Goal: Task Accomplishment & Management: Complete application form

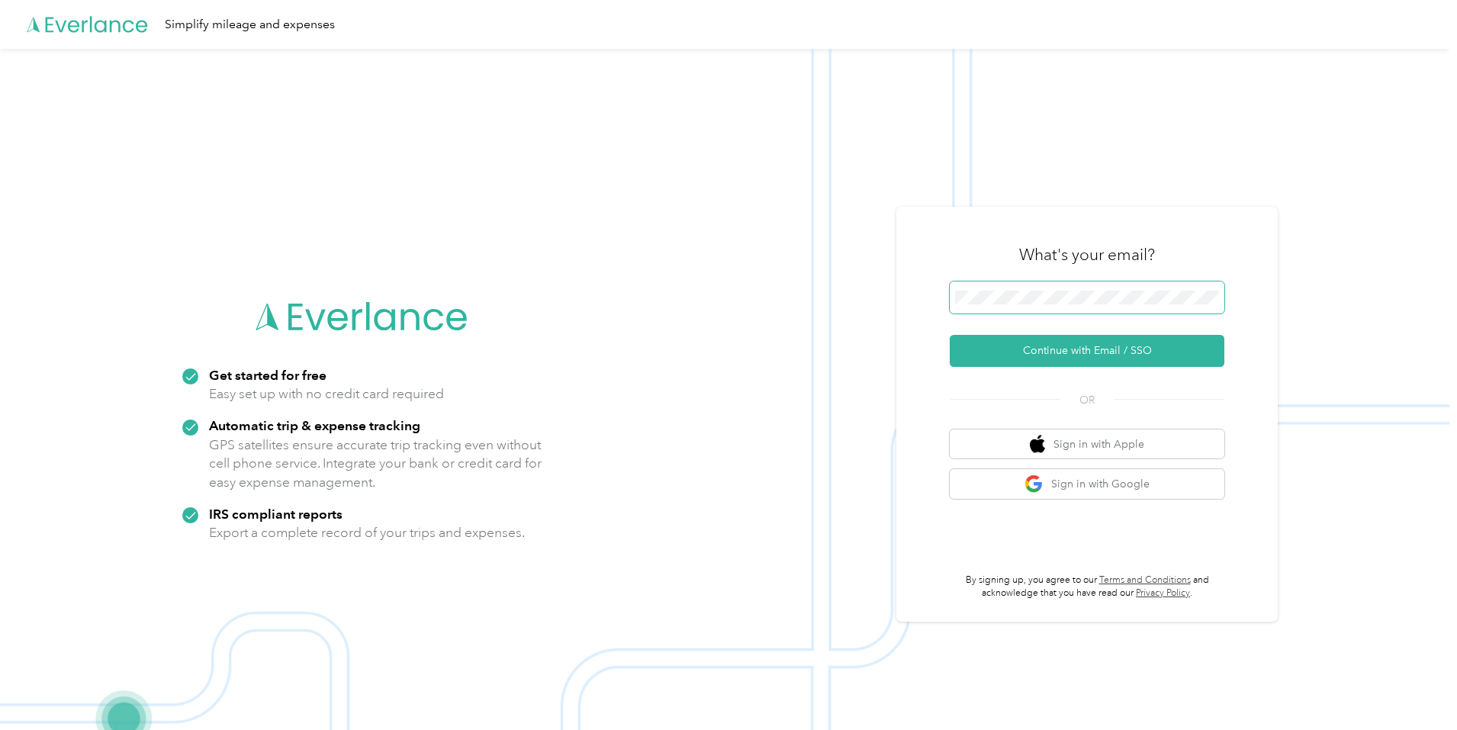
click at [950, 335] on button "Continue with Email / SSO" at bounding box center [1087, 351] width 275 height 32
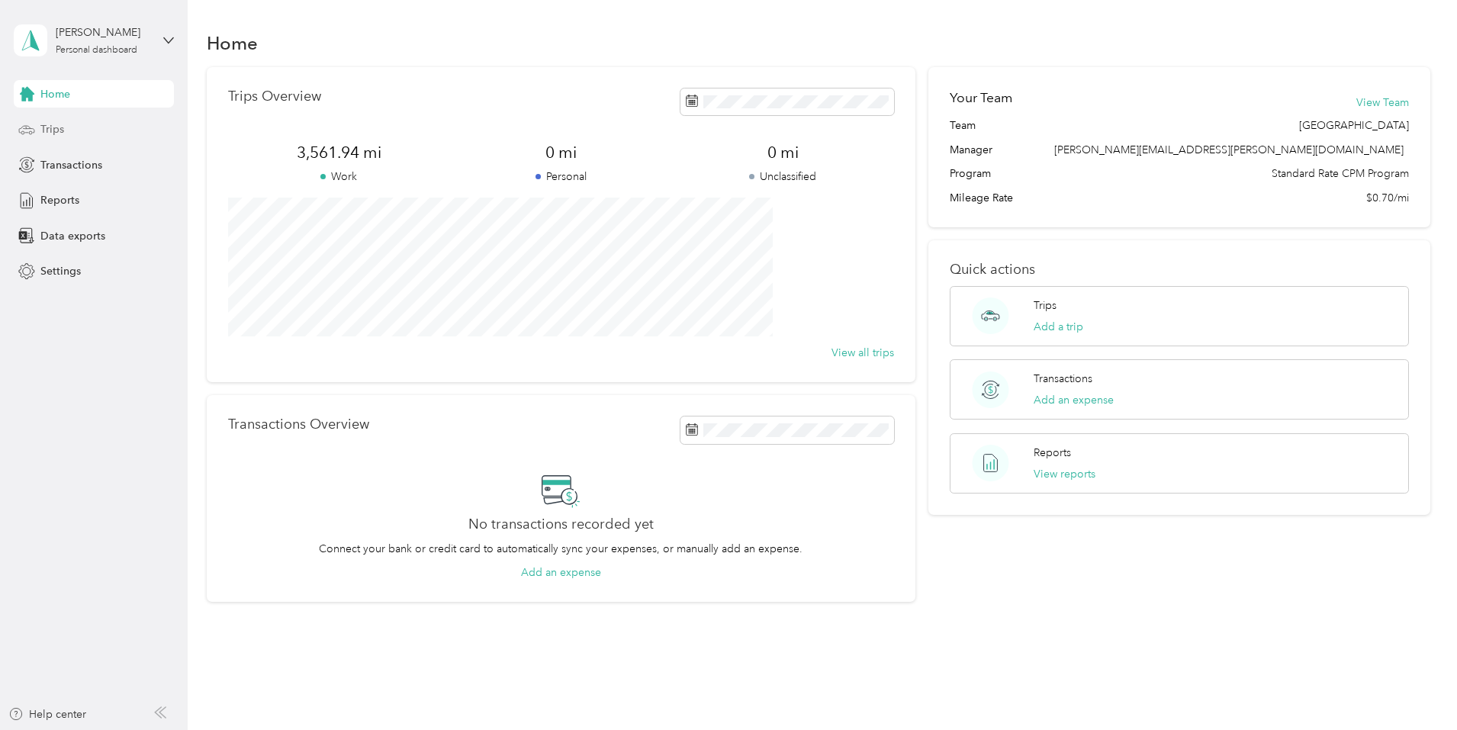
click at [72, 121] on div "Trips" at bounding box center [94, 129] width 160 height 27
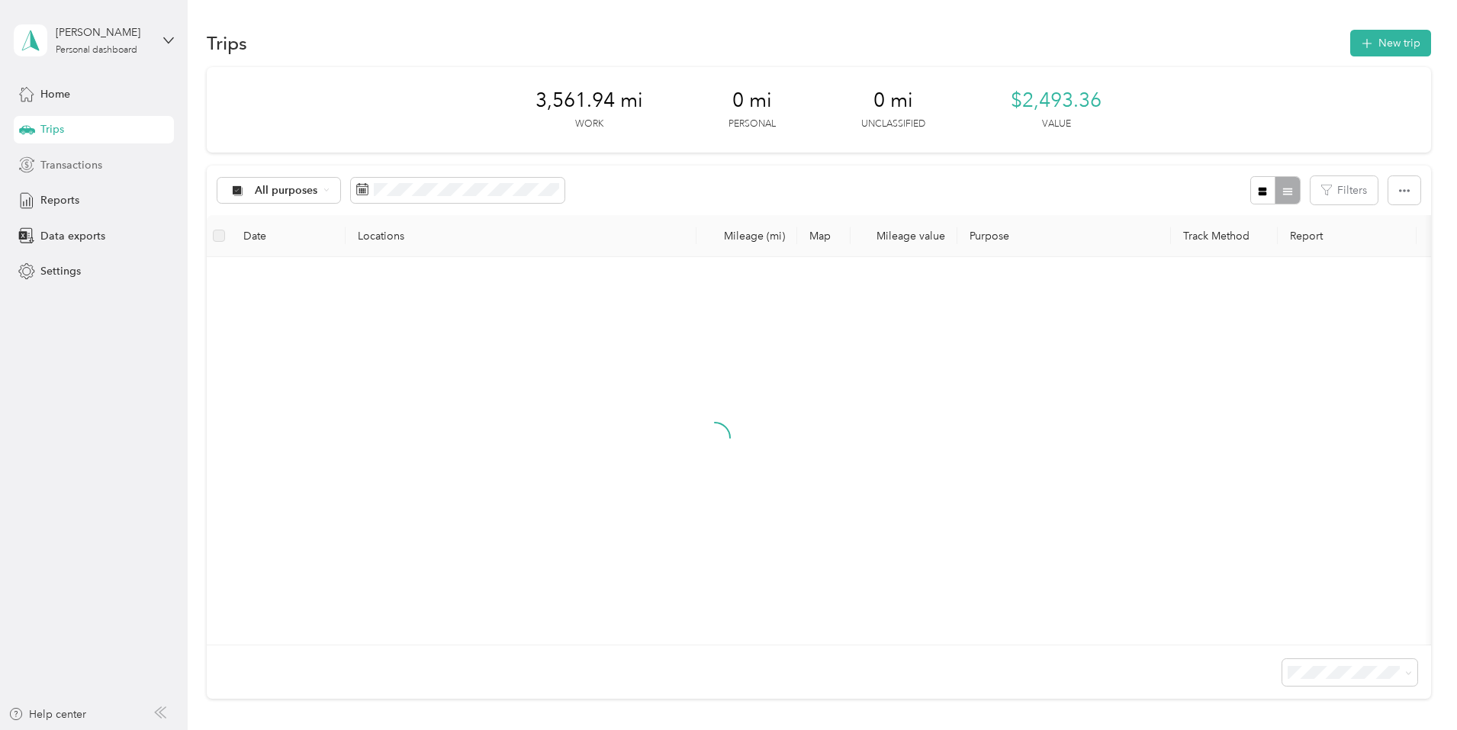
click at [140, 160] on div "Transactions" at bounding box center [94, 164] width 160 height 27
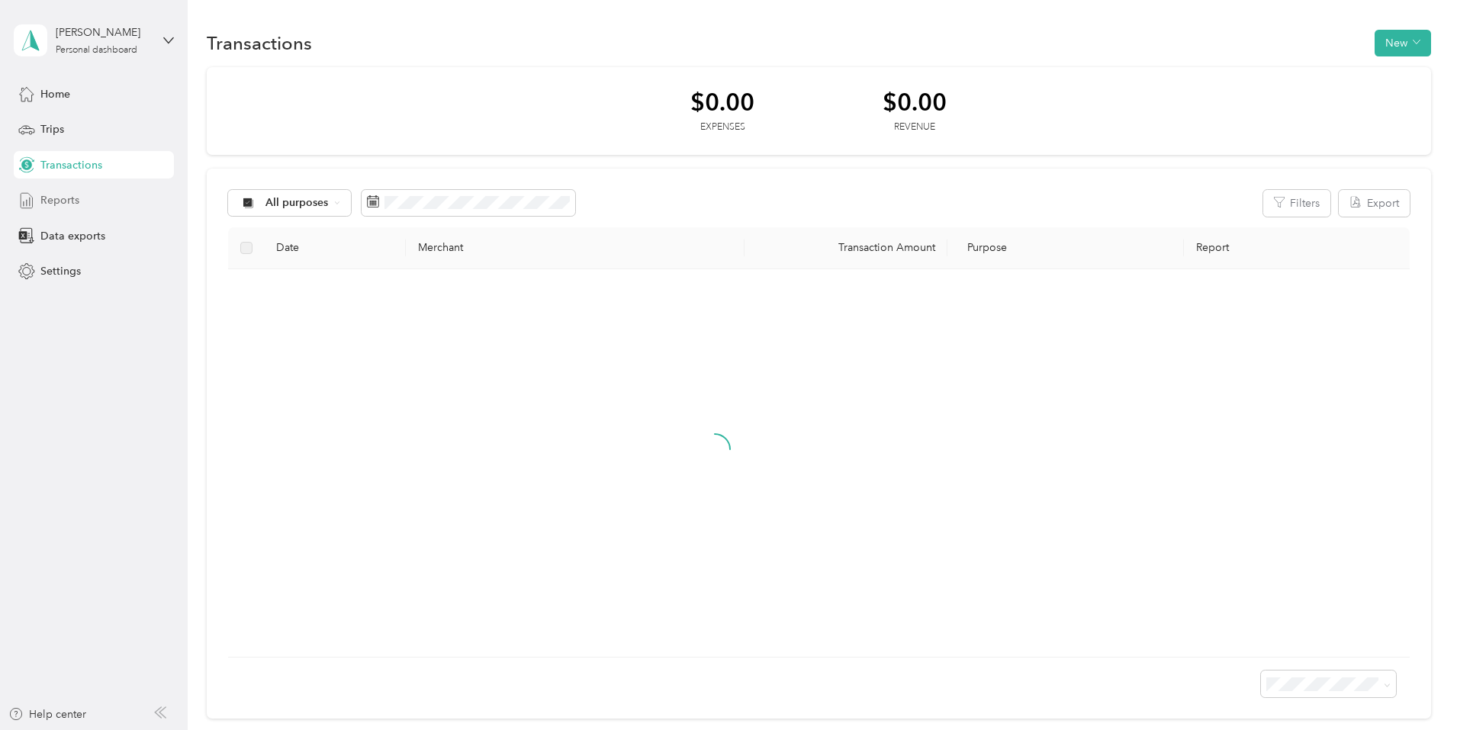
click at [119, 197] on div "Reports" at bounding box center [94, 200] width 160 height 27
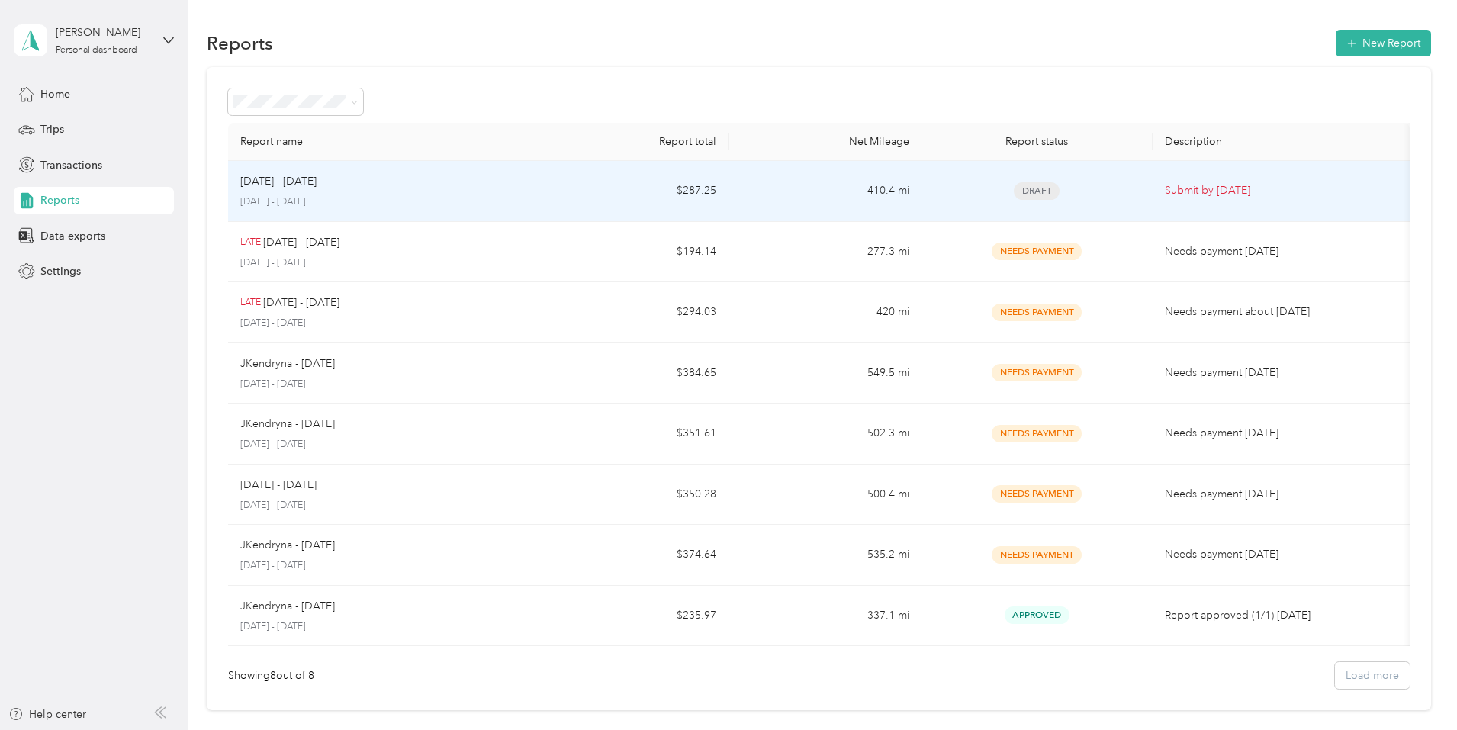
click at [1163, 200] on td "Submit by Sep. 3, 2025" at bounding box center [1281, 191] width 257 height 61
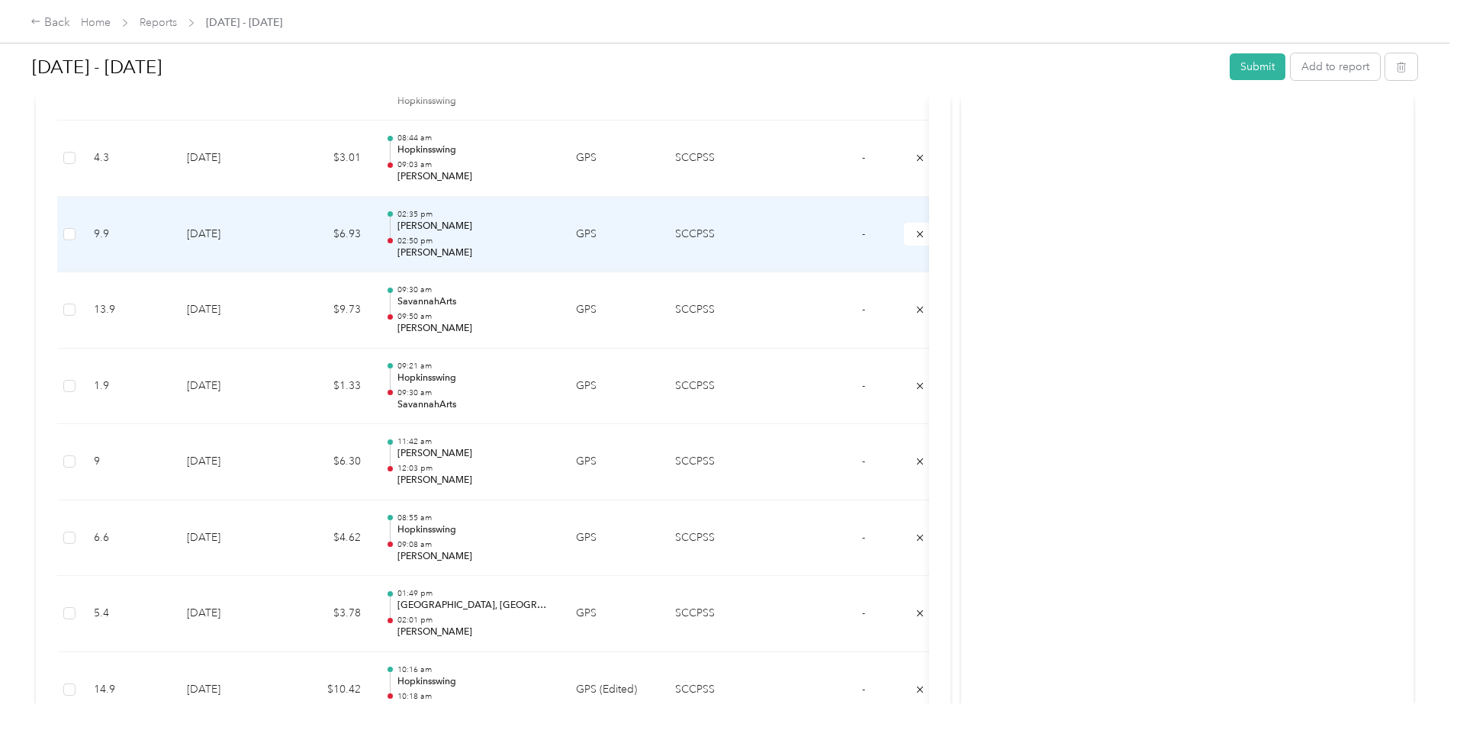
scroll to position [687, 0]
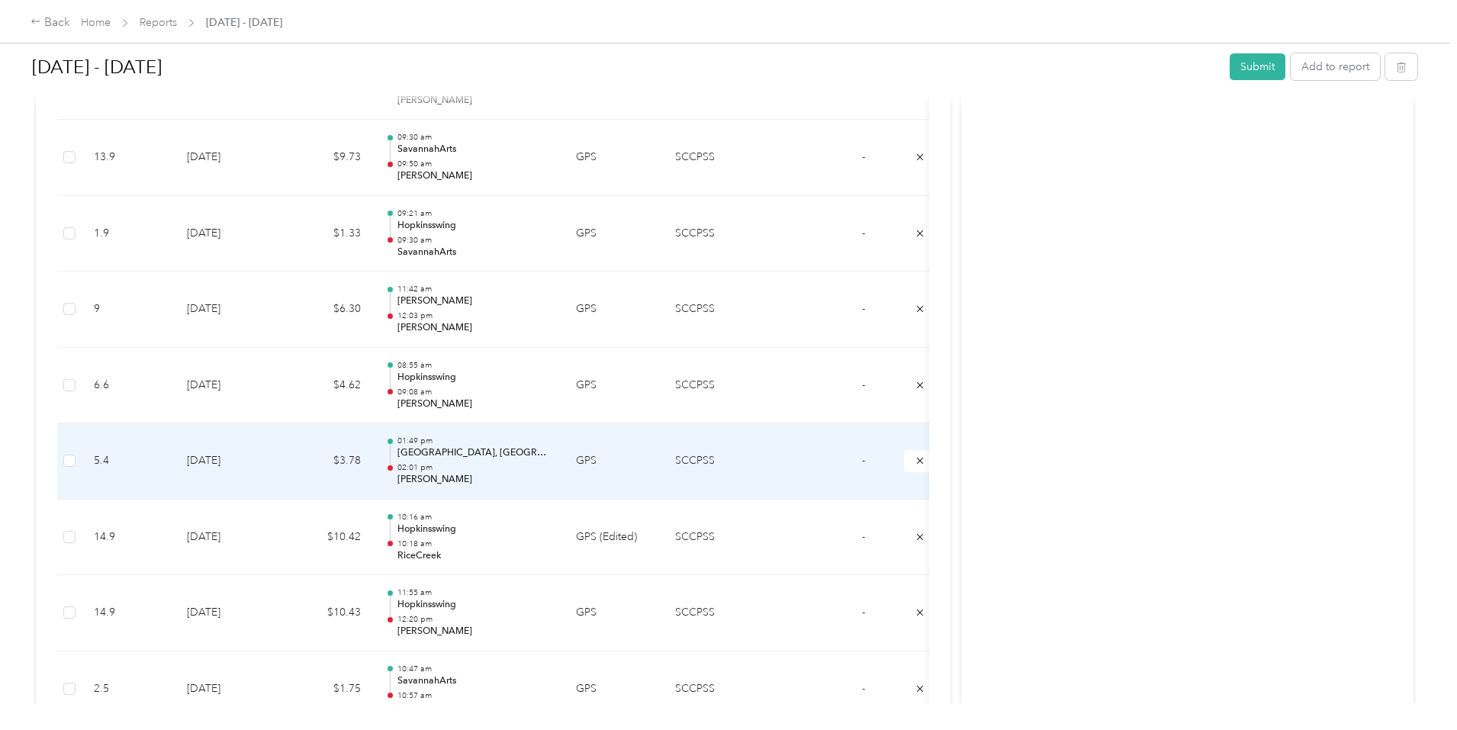
click at [552, 455] on p "Market Blvd, Port Wentworth, GA" at bounding box center [475, 453] width 154 height 14
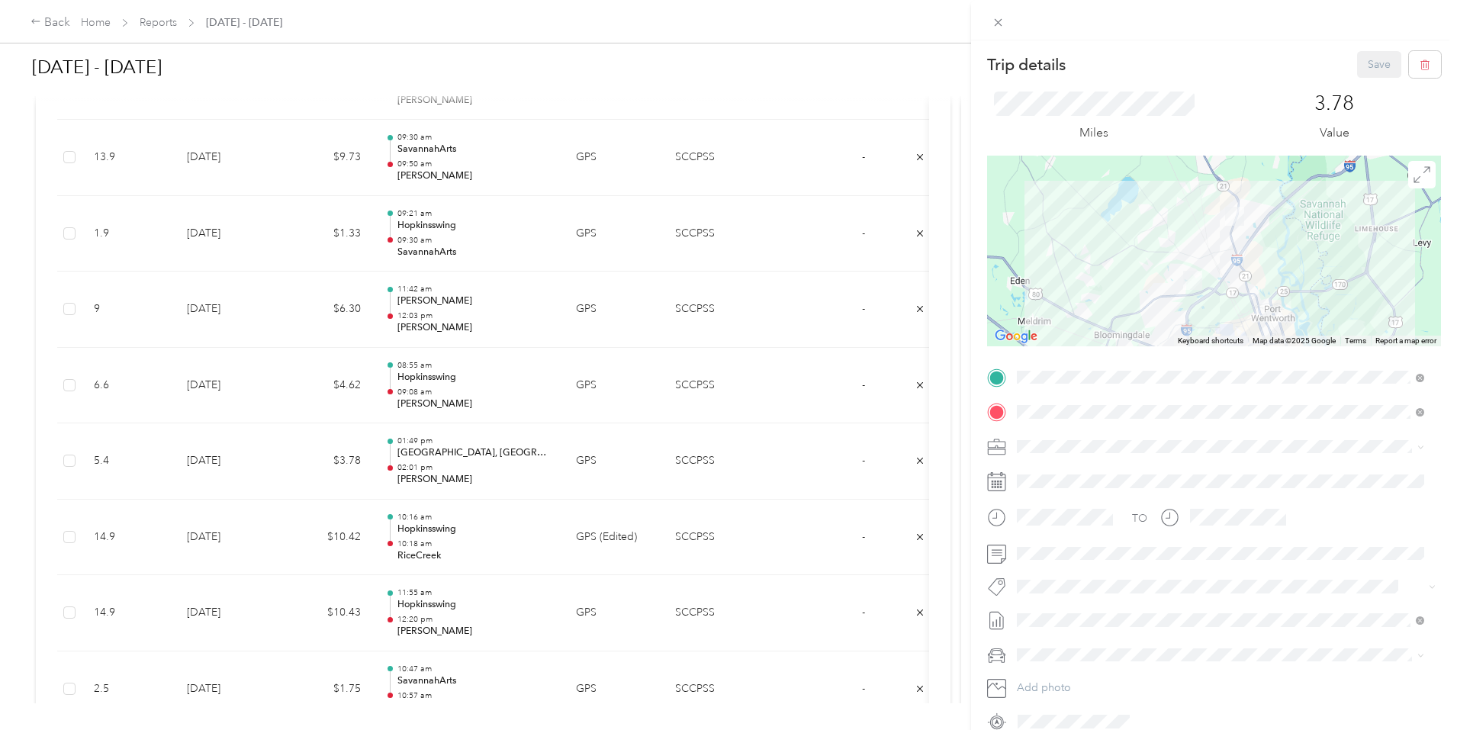
click at [1150, 431] on div "TEAM RiceCreek" at bounding box center [1098, 440] width 104 height 19
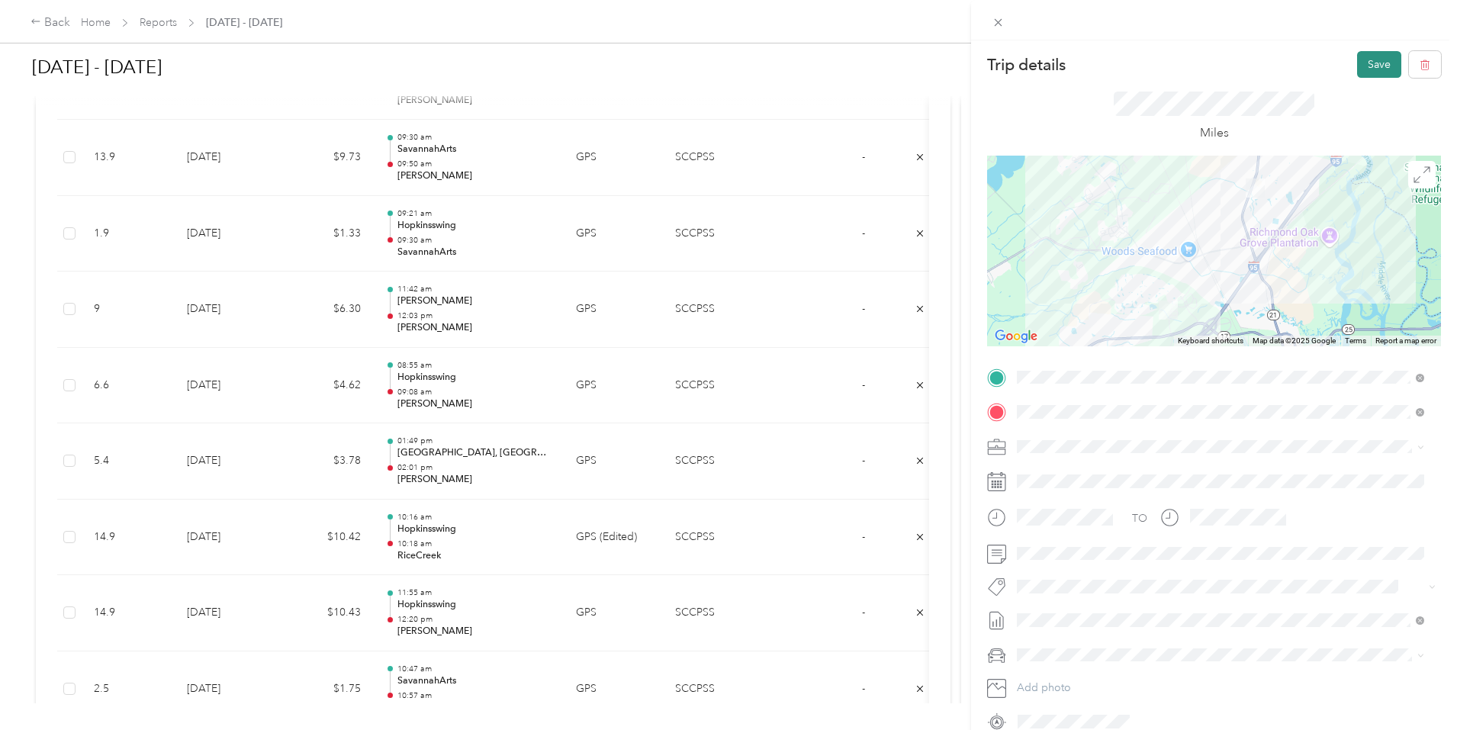
drag, startPoint x: 1366, startPoint y: 56, endPoint x: 1359, endPoint y: 62, distance: 8.7
click at [1363, 58] on button "Save" at bounding box center [1379, 64] width 44 height 27
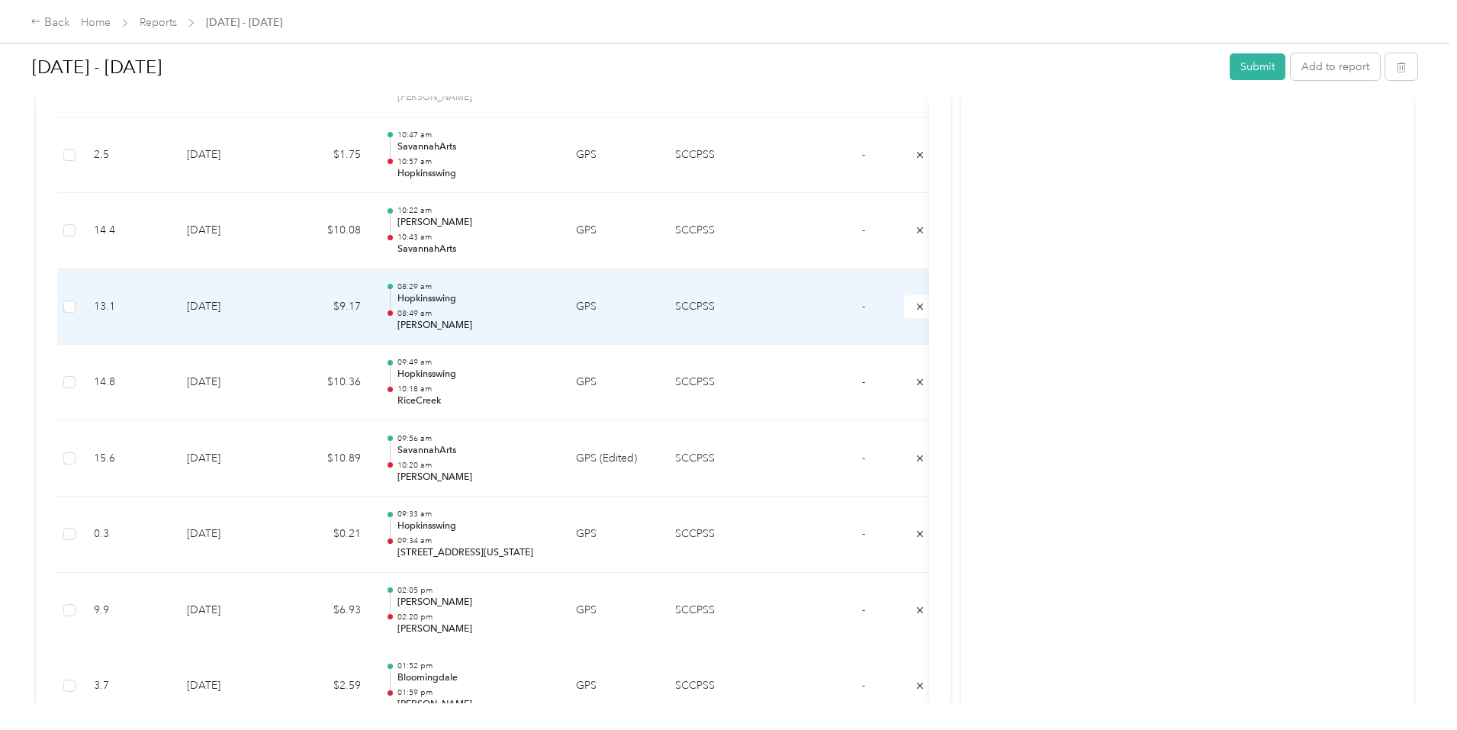
scroll to position [1297, 0]
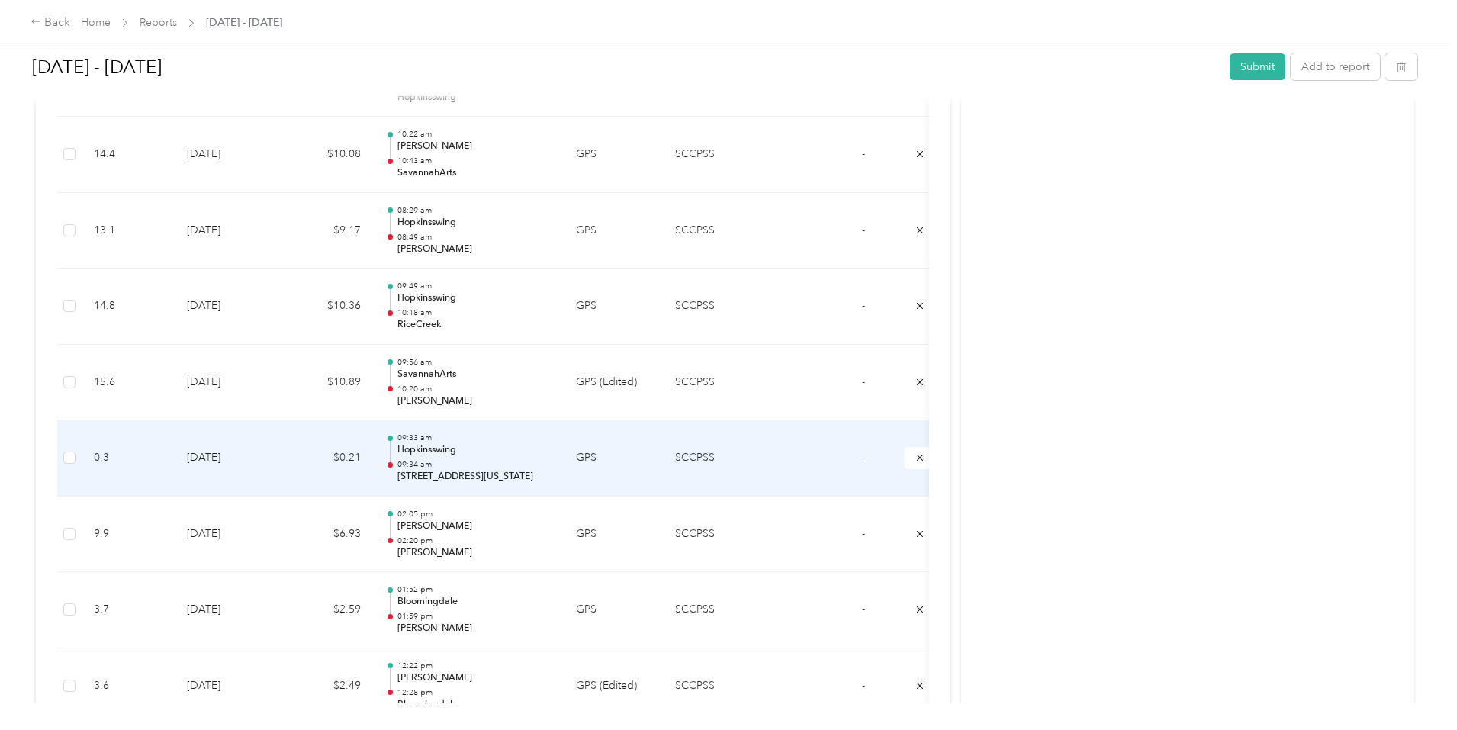
click at [552, 468] on p "09:34 am" at bounding box center [475, 464] width 154 height 11
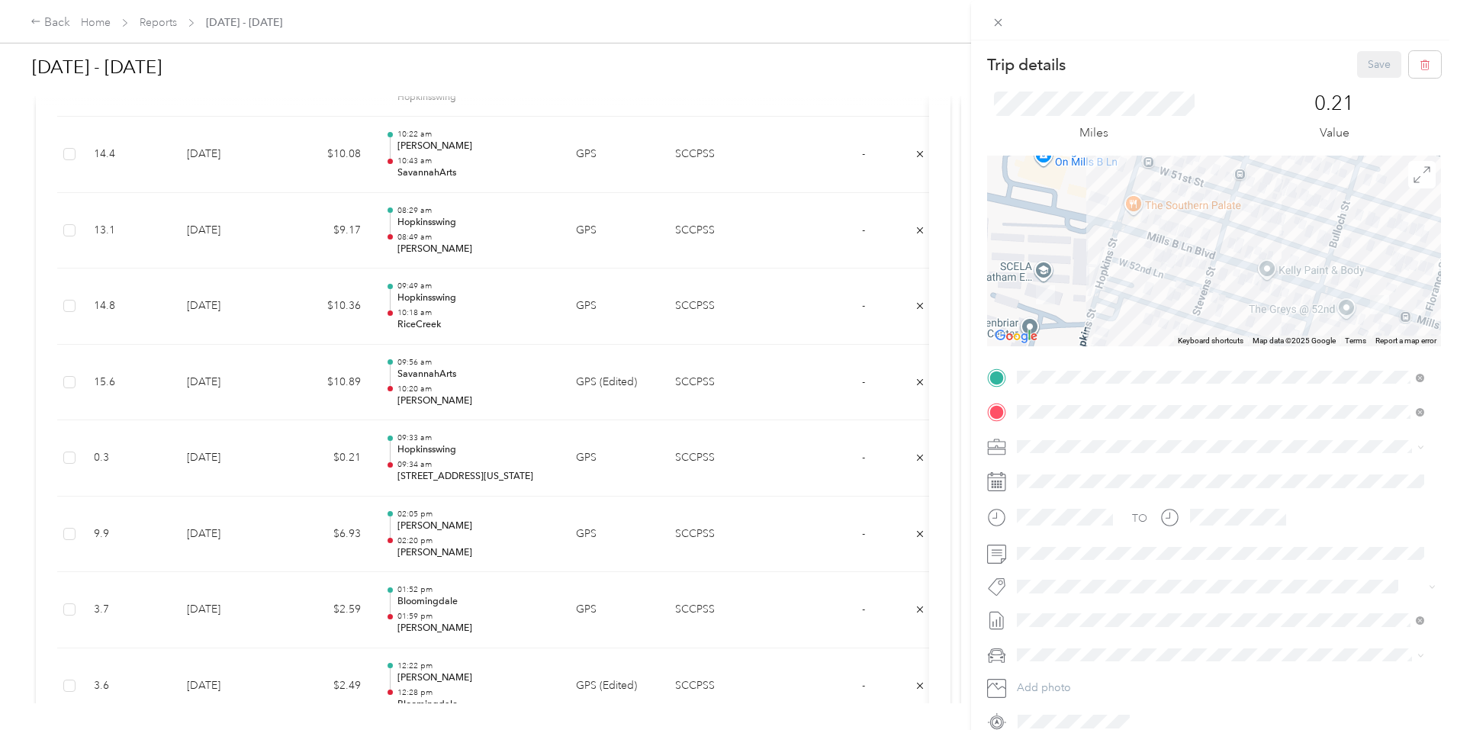
click at [1170, 523] on div "TEAM Hopkinsswing" at bounding box center [1137, 528] width 182 height 19
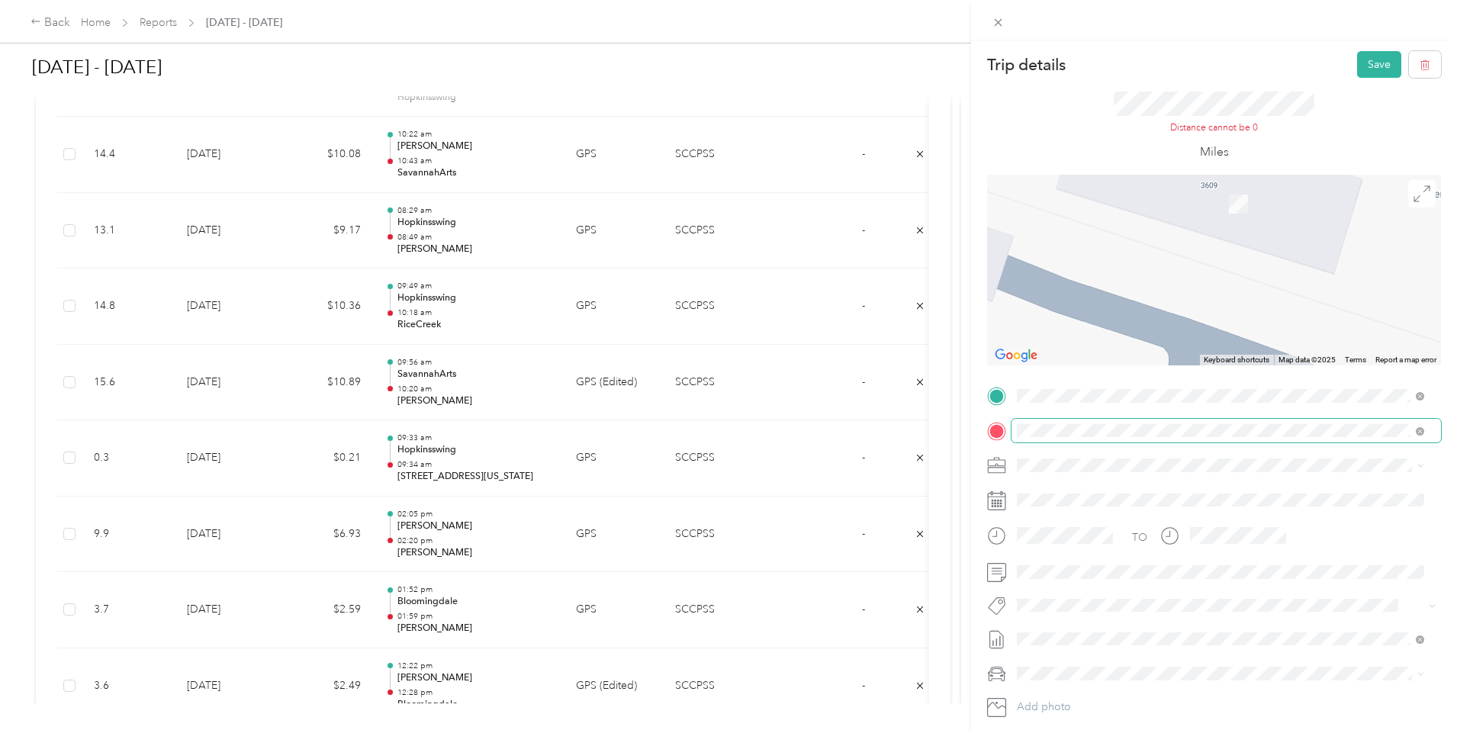
click at [1152, 420] on span at bounding box center [1227, 431] width 430 height 24
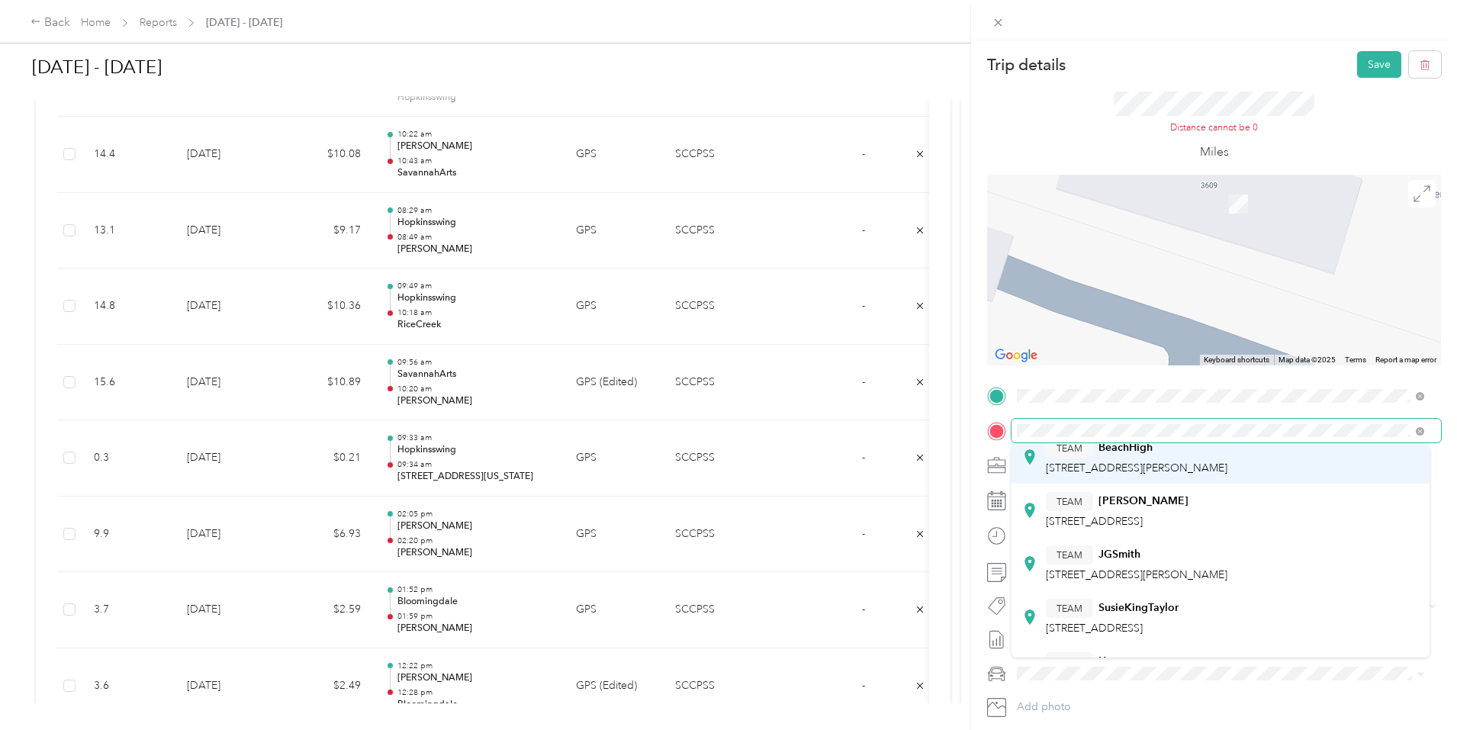
scroll to position [299, 0]
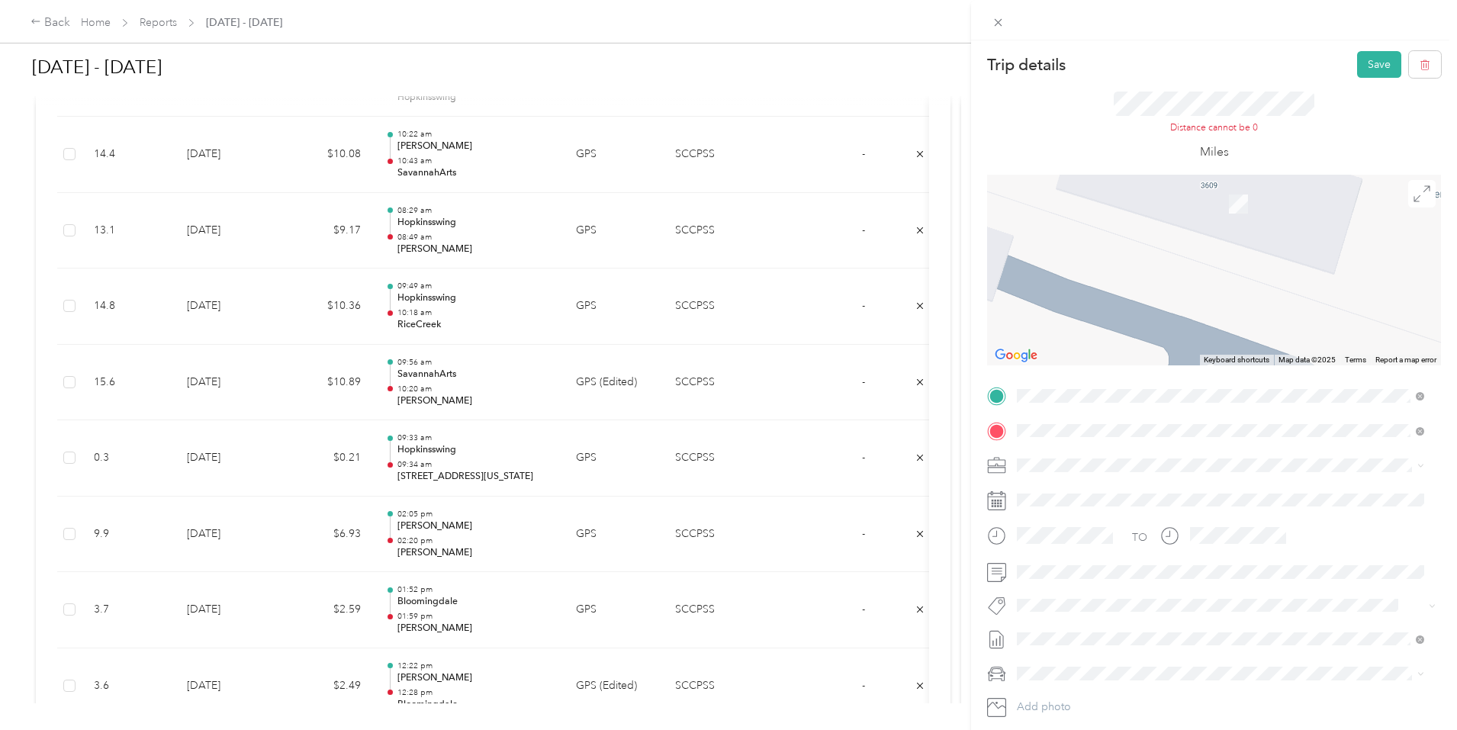
click at [1199, 579] on div "TEAM SavannahArts 500 Washington Avenue, 31405, Savannah, GA" at bounding box center [1122, 577] width 153 height 37
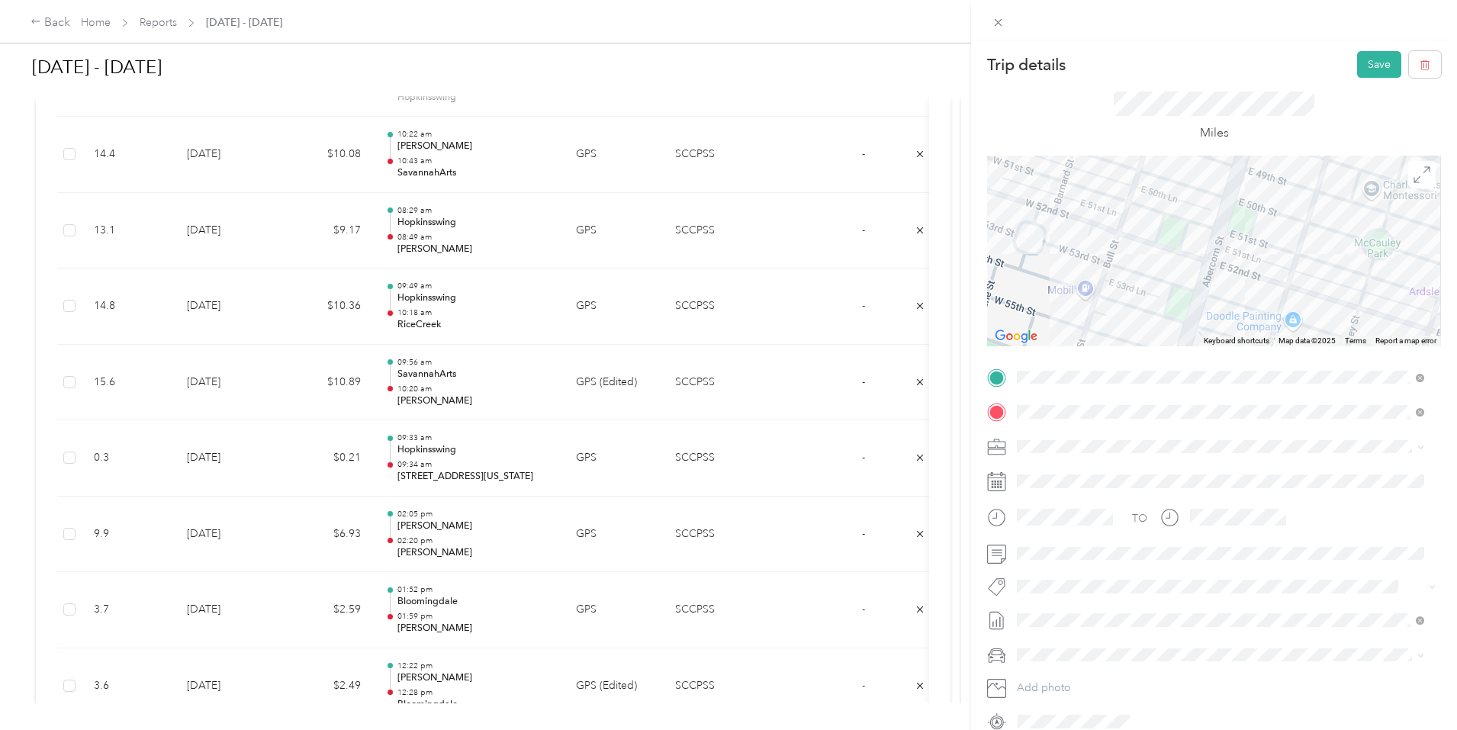
drag, startPoint x: 1157, startPoint y: 279, endPoint x: 1087, endPoint y: 277, distance: 69.5
click at [1087, 277] on div at bounding box center [1214, 251] width 454 height 191
drag, startPoint x: 1256, startPoint y: 254, endPoint x: 1188, endPoint y: 261, distance: 68.3
click at [1188, 261] on div at bounding box center [1214, 251] width 454 height 191
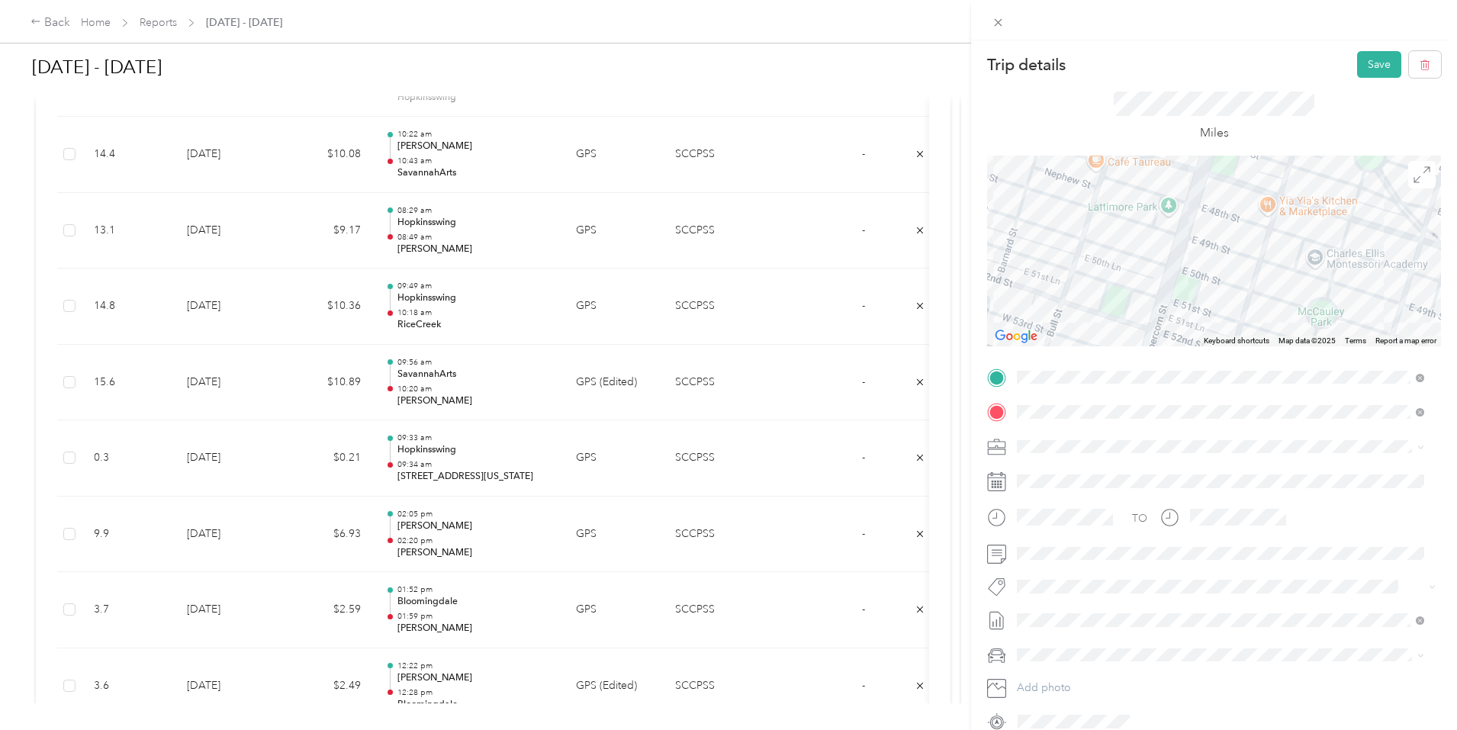
drag, startPoint x: 1149, startPoint y: 259, endPoint x: 1263, endPoint y: 326, distance: 131.6
click at [1263, 326] on div at bounding box center [1214, 251] width 454 height 191
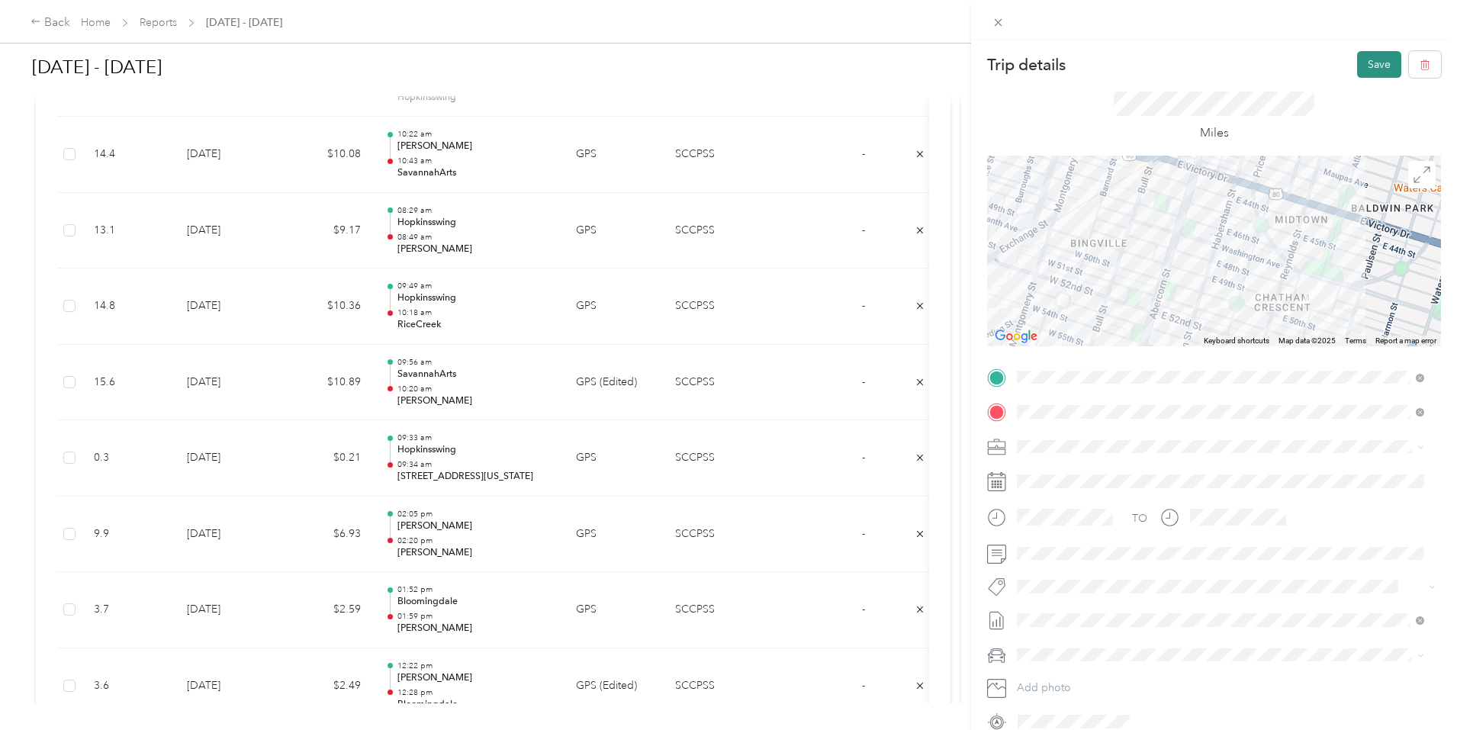
click at [1379, 60] on button "Save" at bounding box center [1379, 64] width 44 height 27
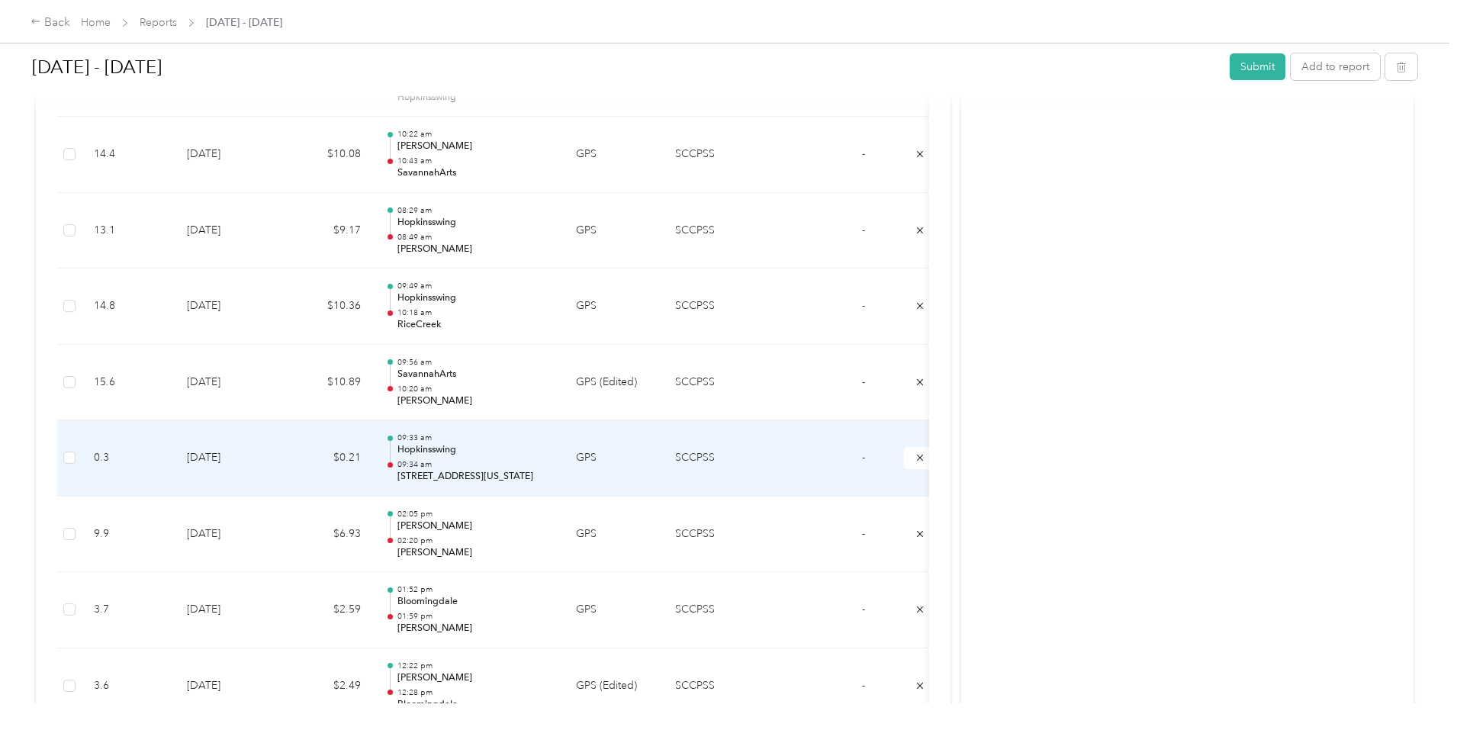
scroll to position [1373, 0]
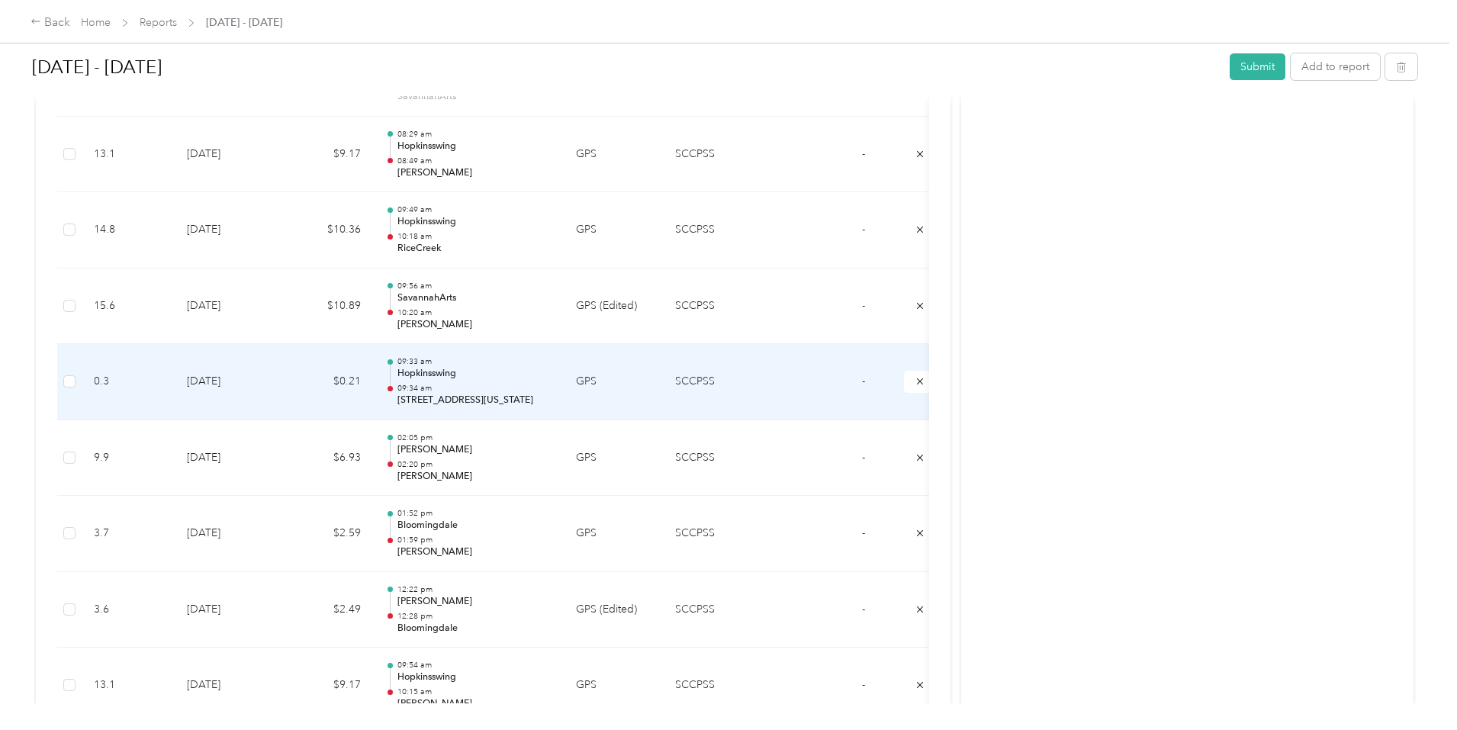
click at [536, 398] on p "709, West 52nd Street, Savannah, Chatham County, Georgia, 31405, USA" at bounding box center [475, 401] width 154 height 14
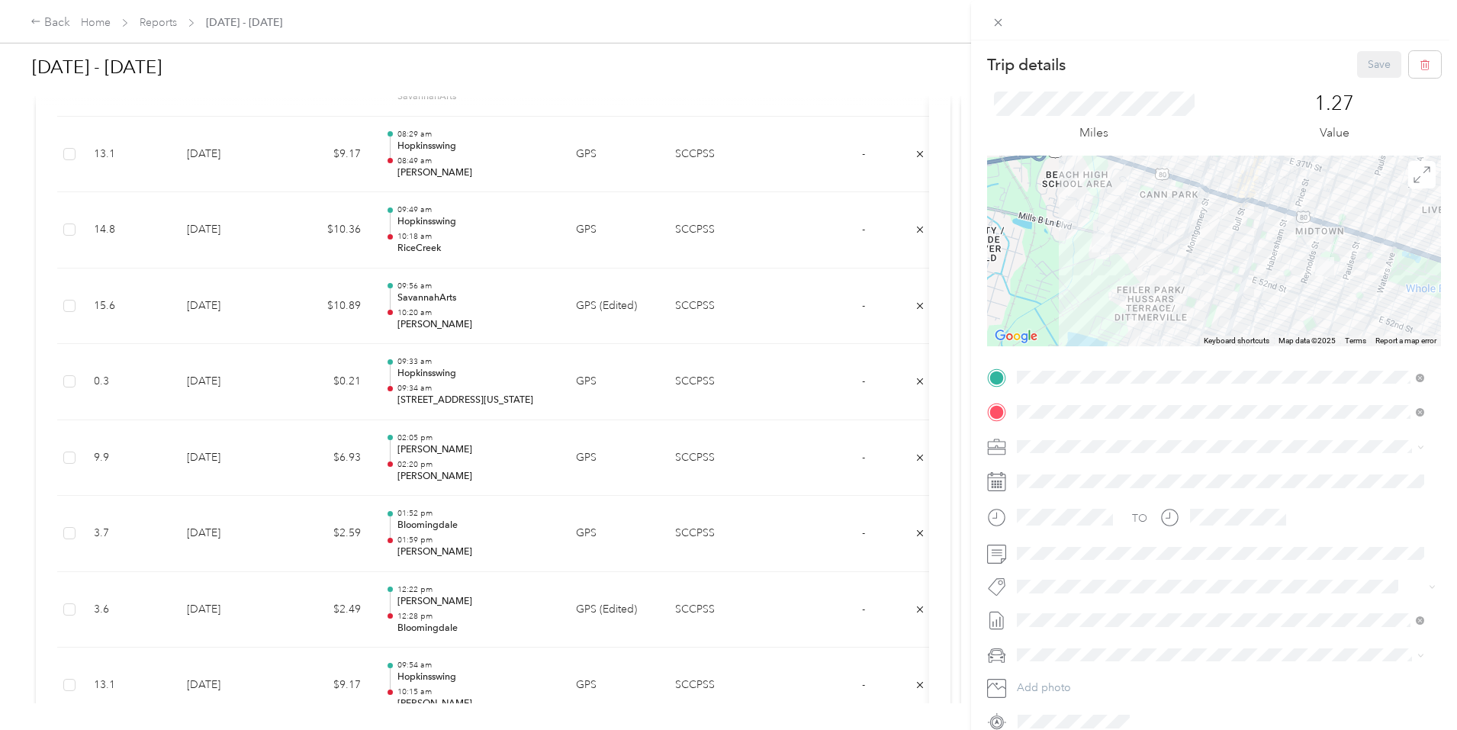
click at [857, 354] on div "Trip details Save This trip cannot be edited because it is either under review,…" at bounding box center [728, 365] width 1457 height 730
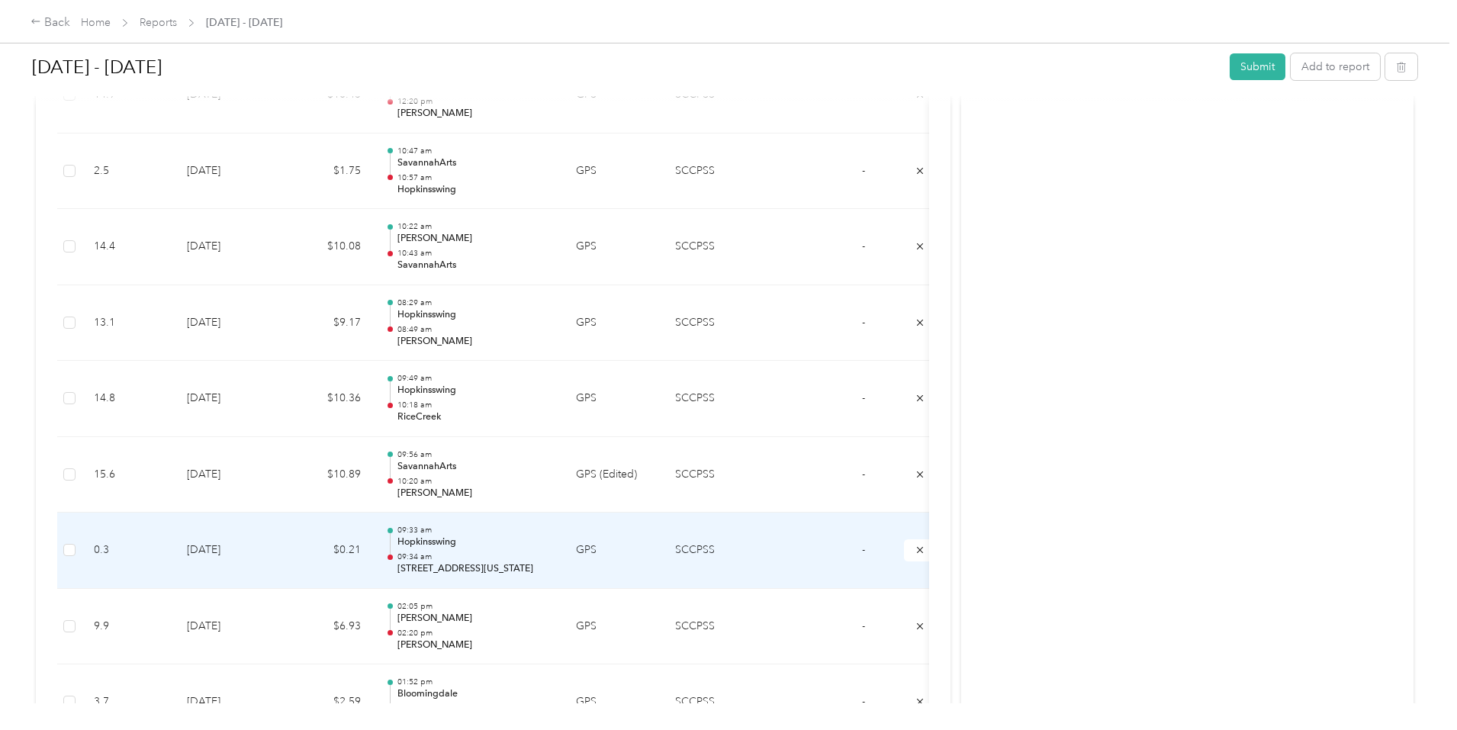
scroll to position [1128, 0]
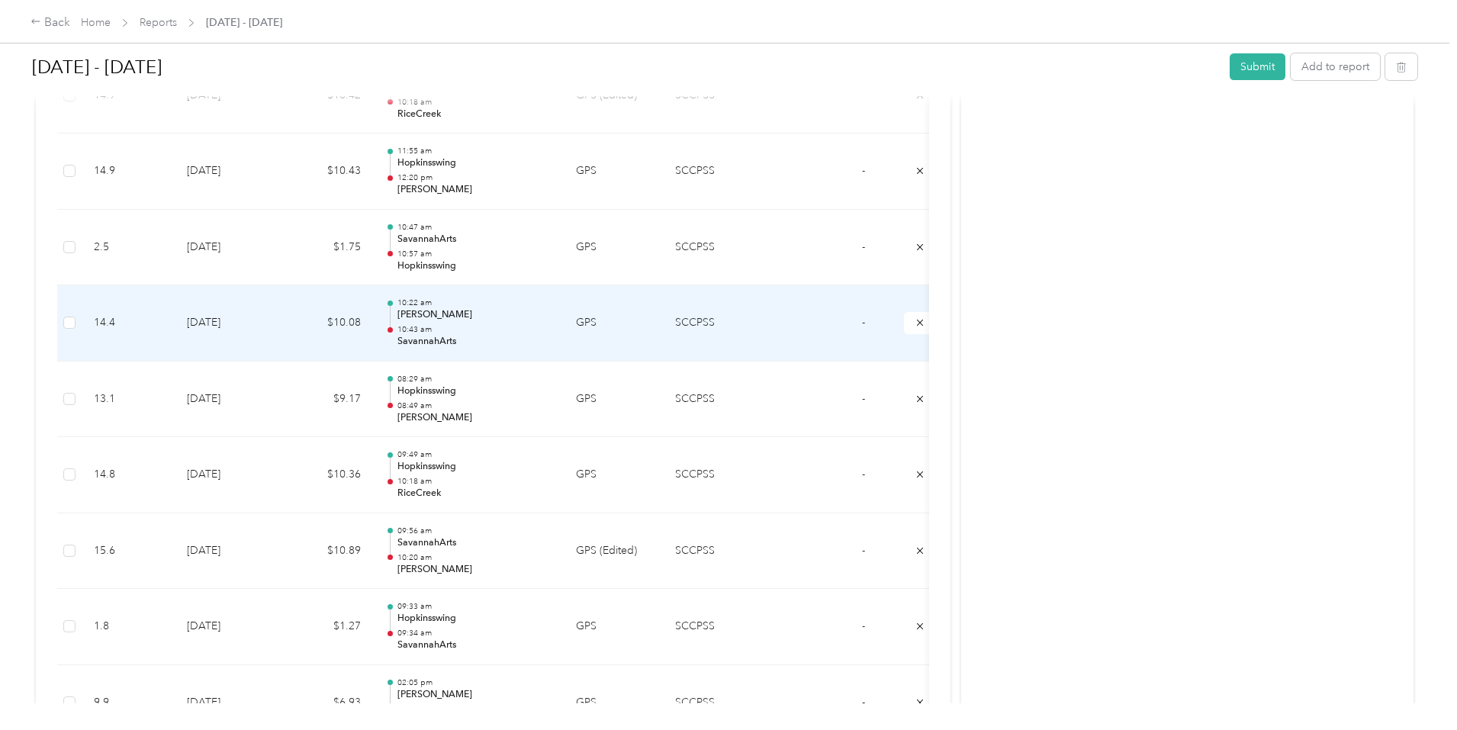
scroll to position [1052, 0]
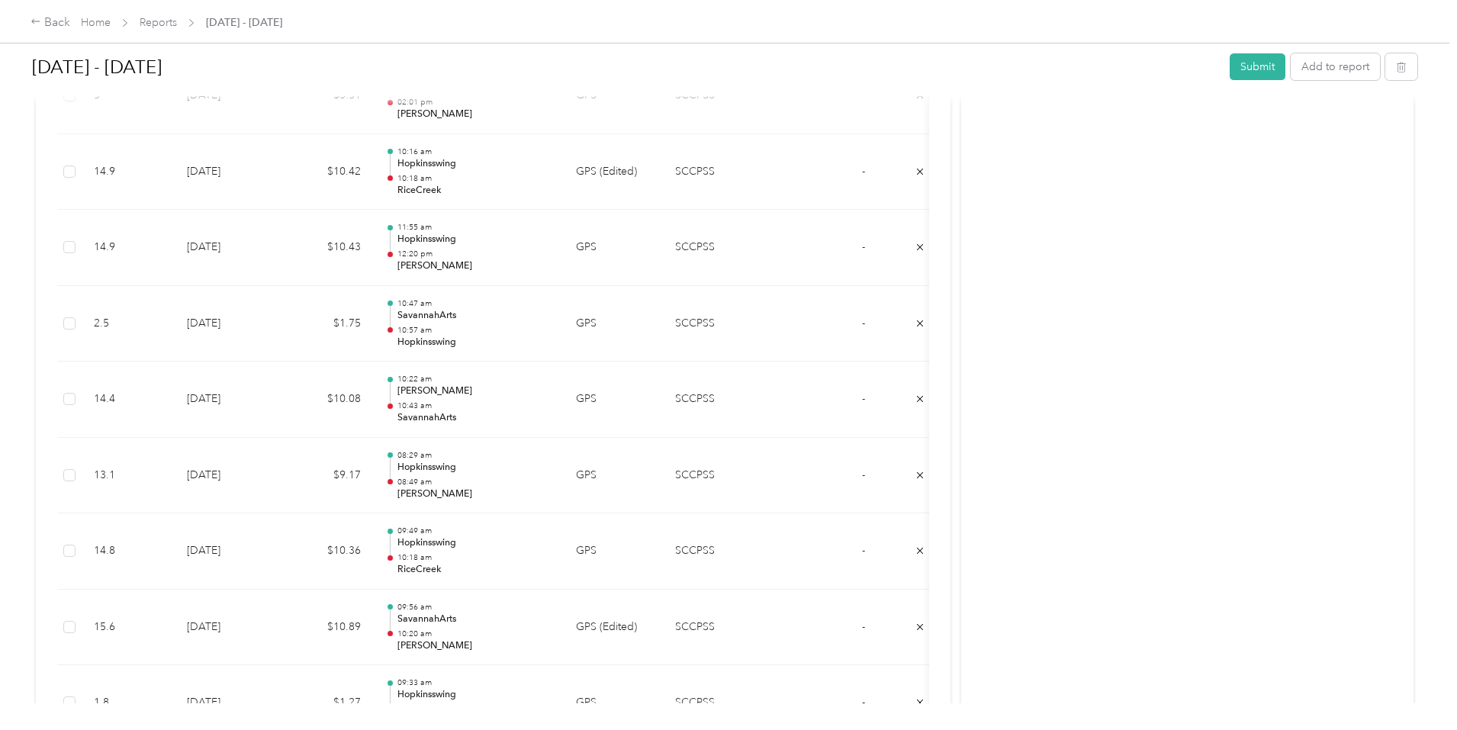
drag, startPoint x: 454, startPoint y: 1, endPoint x: 93, endPoint y: 16, distance: 361.2
click at [93, 16] on div "Back Home Reports [DATE] - [DATE]" at bounding box center [728, 21] width 1457 height 43
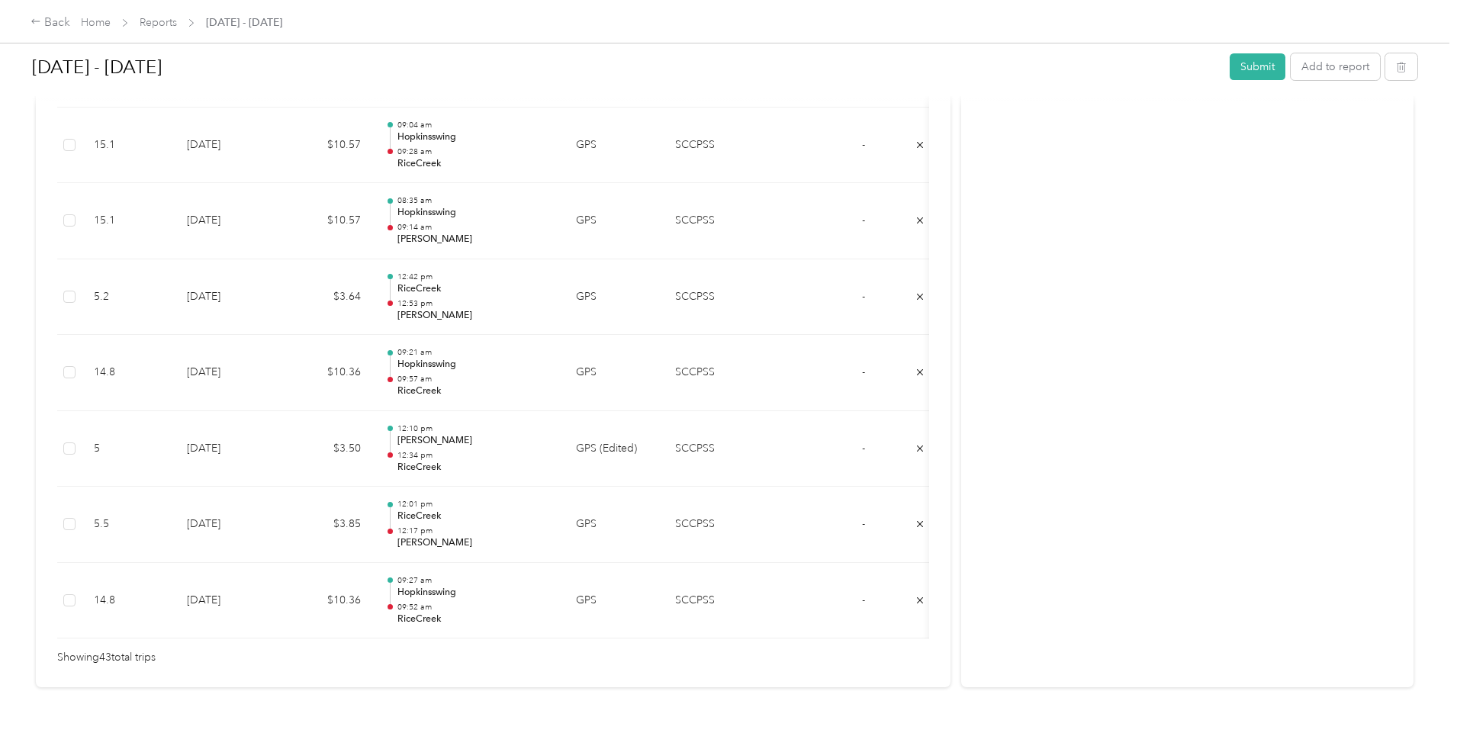
scroll to position [3265, 0]
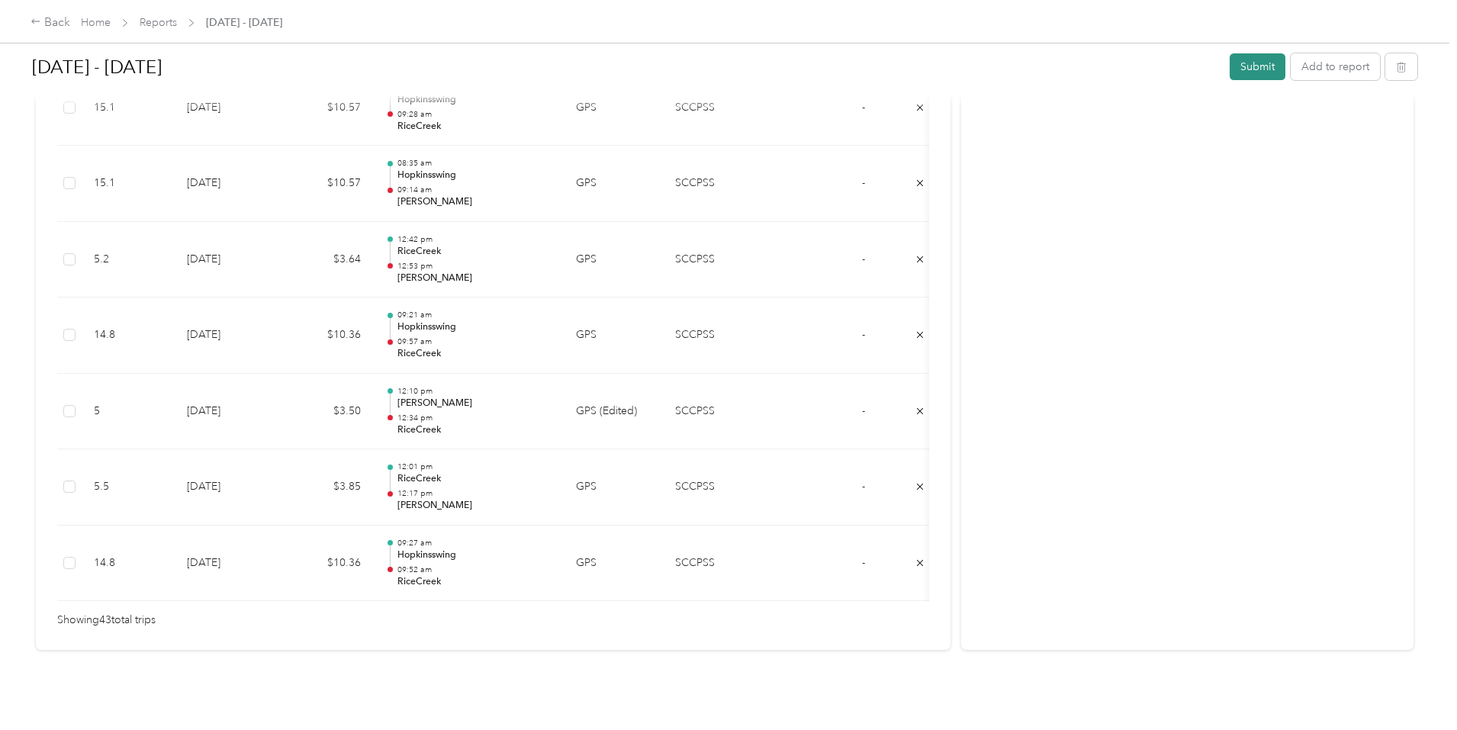
click at [1230, 68] on button "Submit" at bounding box center [1258, 66] width 56 height 27
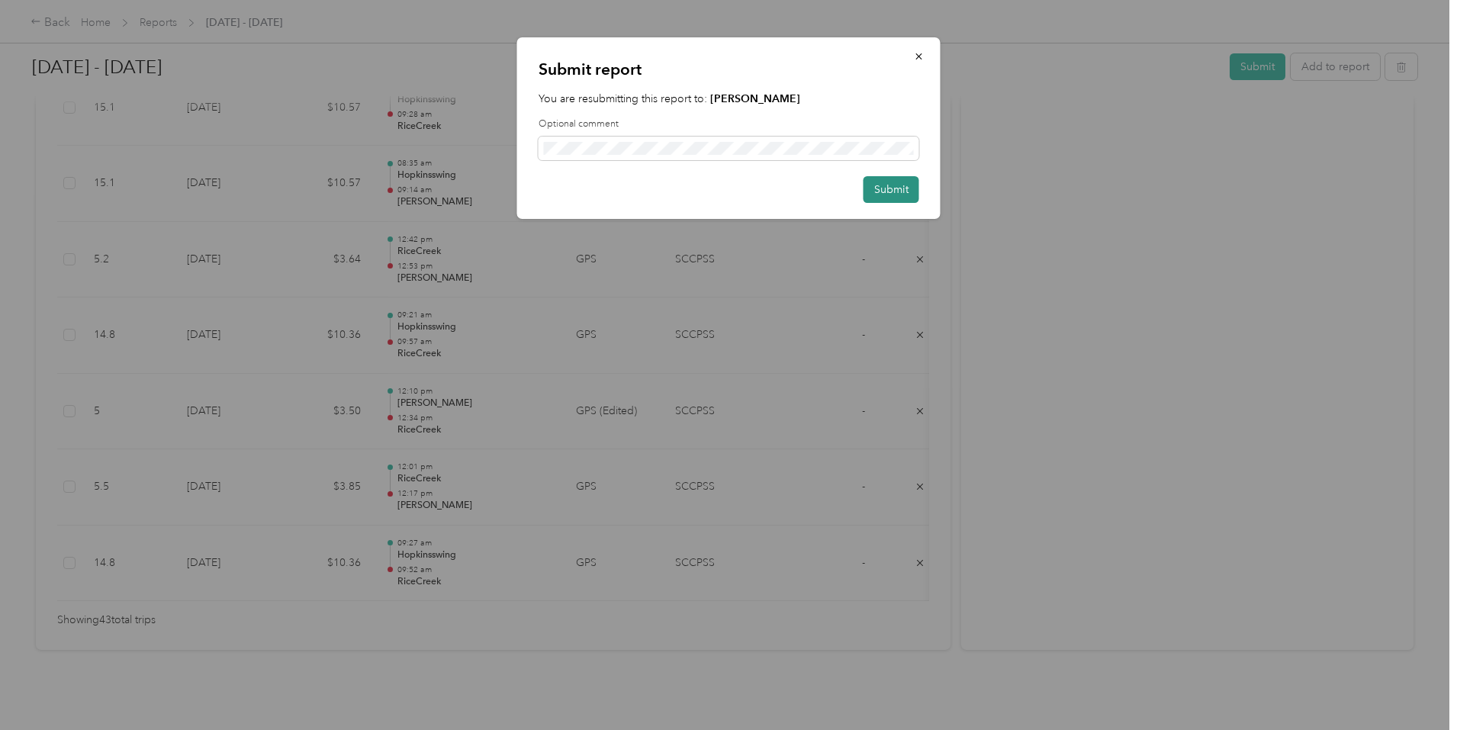
click at [868, 182] on button "Submit" at bounding box center [892, 189] width 56 height 27
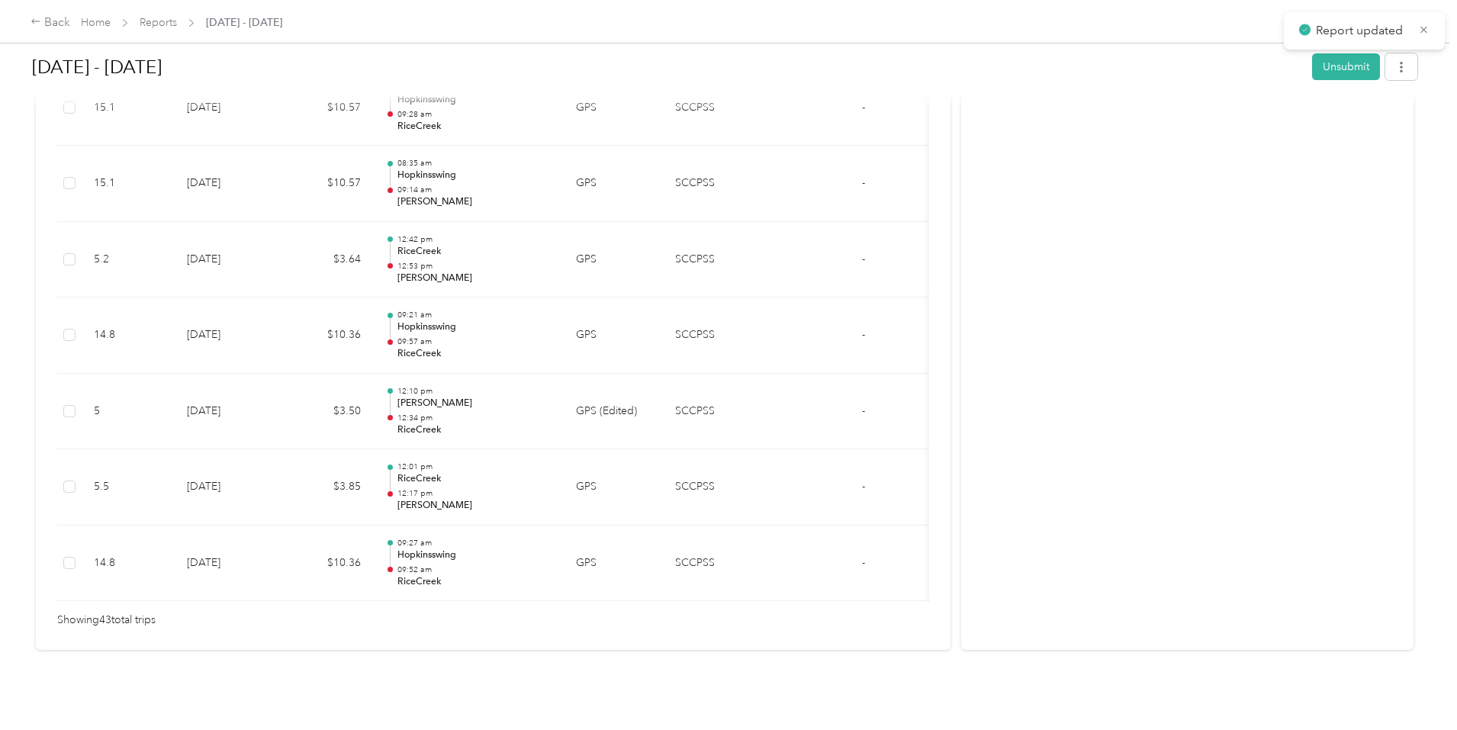
scroll to position [3227, 0]
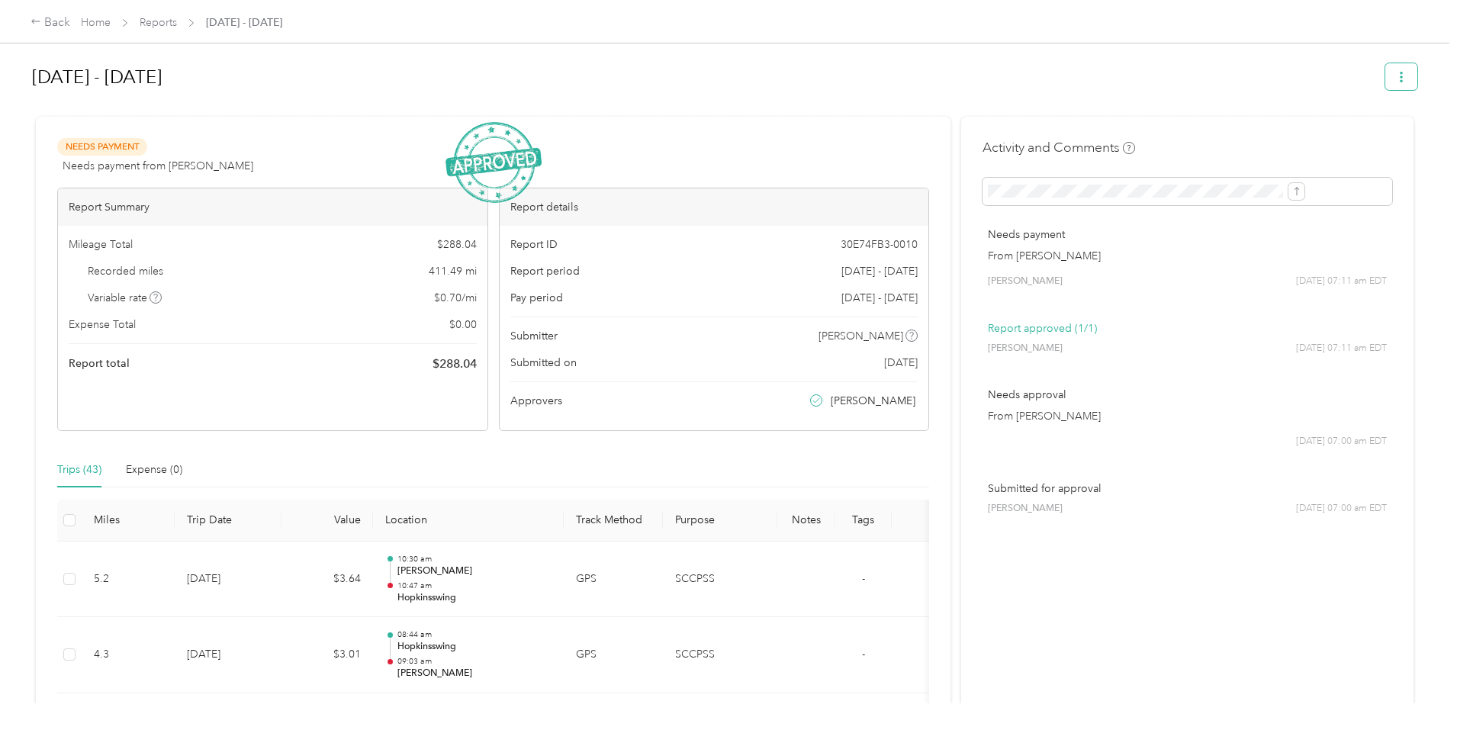
click at [1386, 78] on button "button" at bounding box center [1402, 76] width 32 height 27
click at [1251, 125] on span "Download" at bounding box center [1233, 133] width 50 height 16
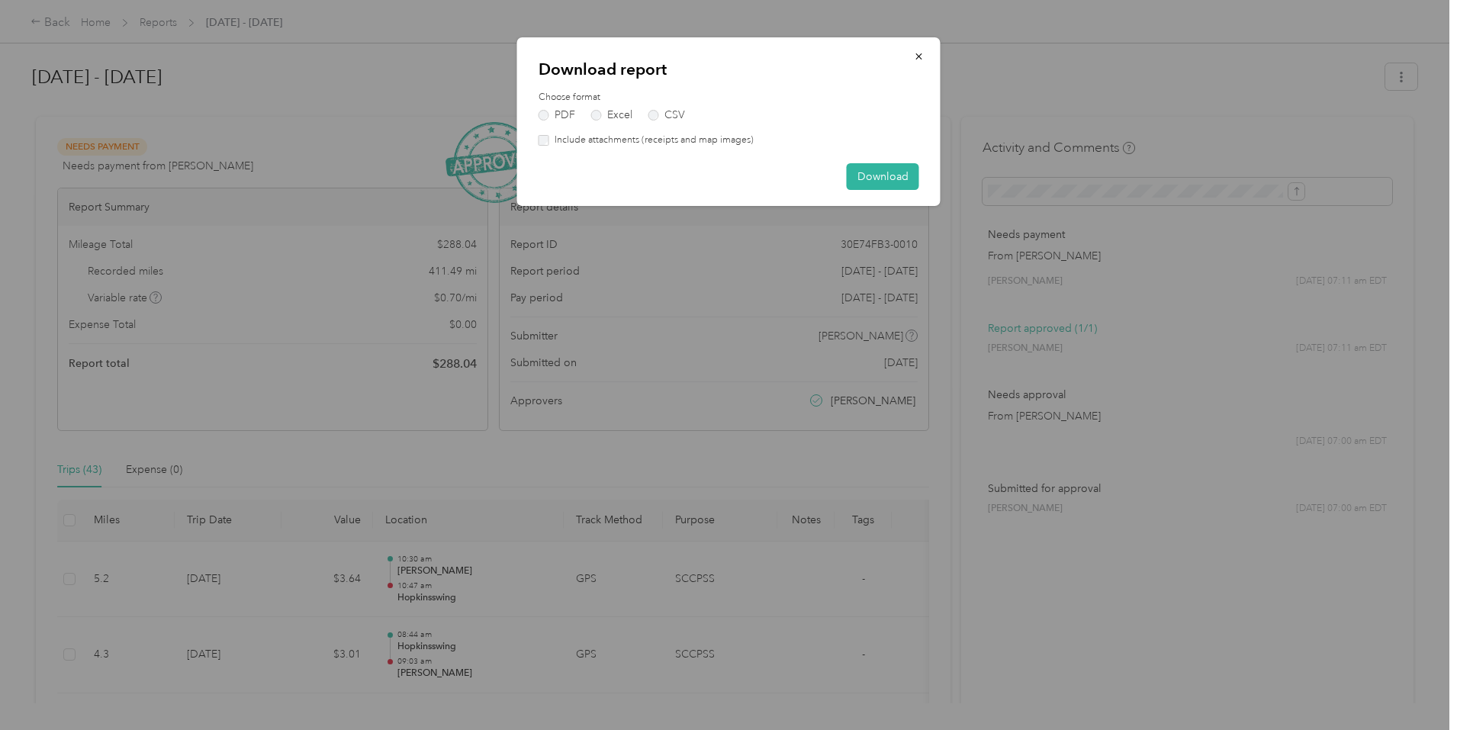
click at [574, 141] on label "Include attachments (receipts and map images)" at bounding box center [651, 141] width 204 height 14
click at [864, 177] on button "Download" at bounding box center [883, 176] width 72 height 27
